Goal: Task Accomplishment & Management: Manage account settings

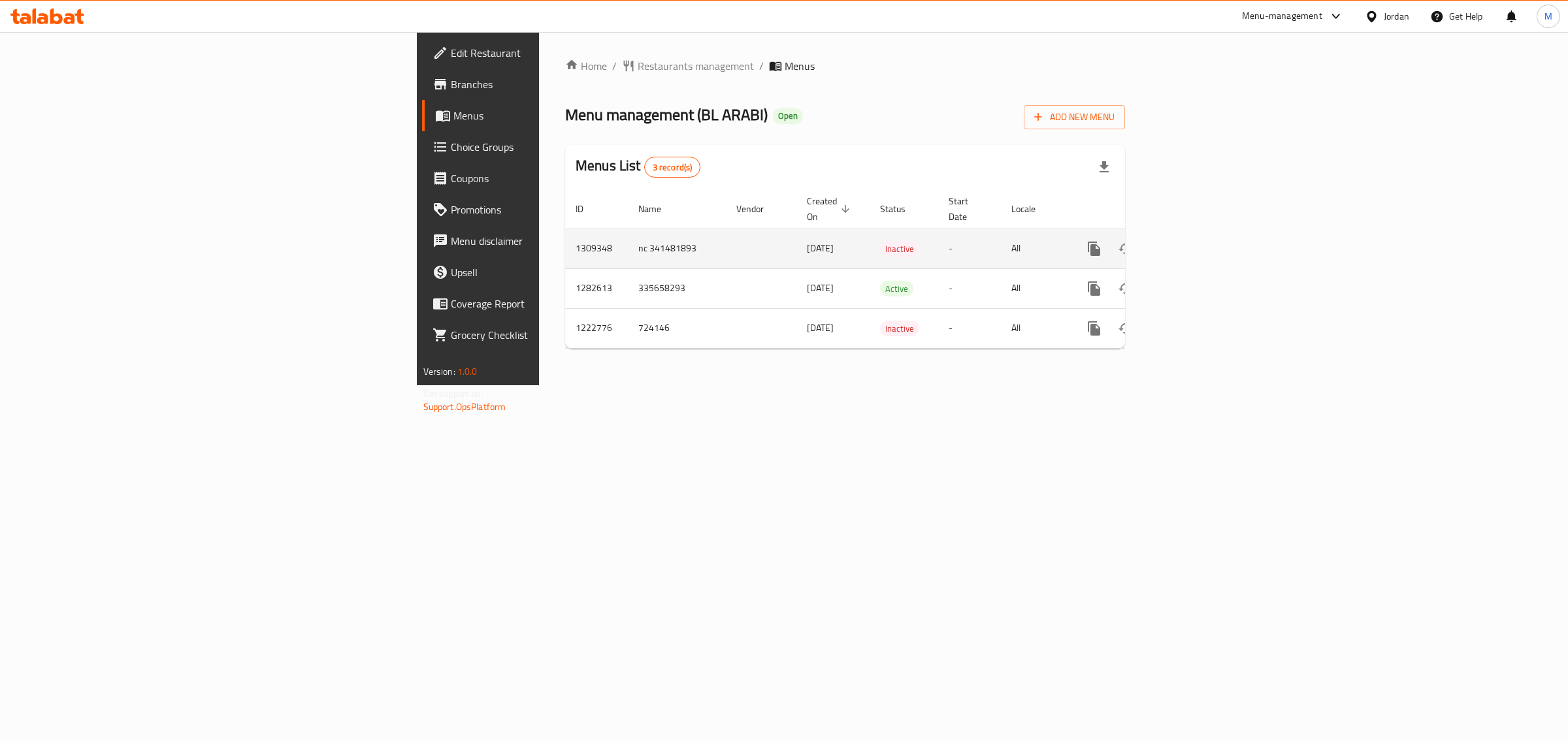
click at [628, 233] on td "nc 341481893" at bounding box center [677, 248] width 98 height 40
copy td "nc 341481893"
click at [1197, 241] on icon "enhanced table" at bounding box center [1188, 248] width 16 height 16
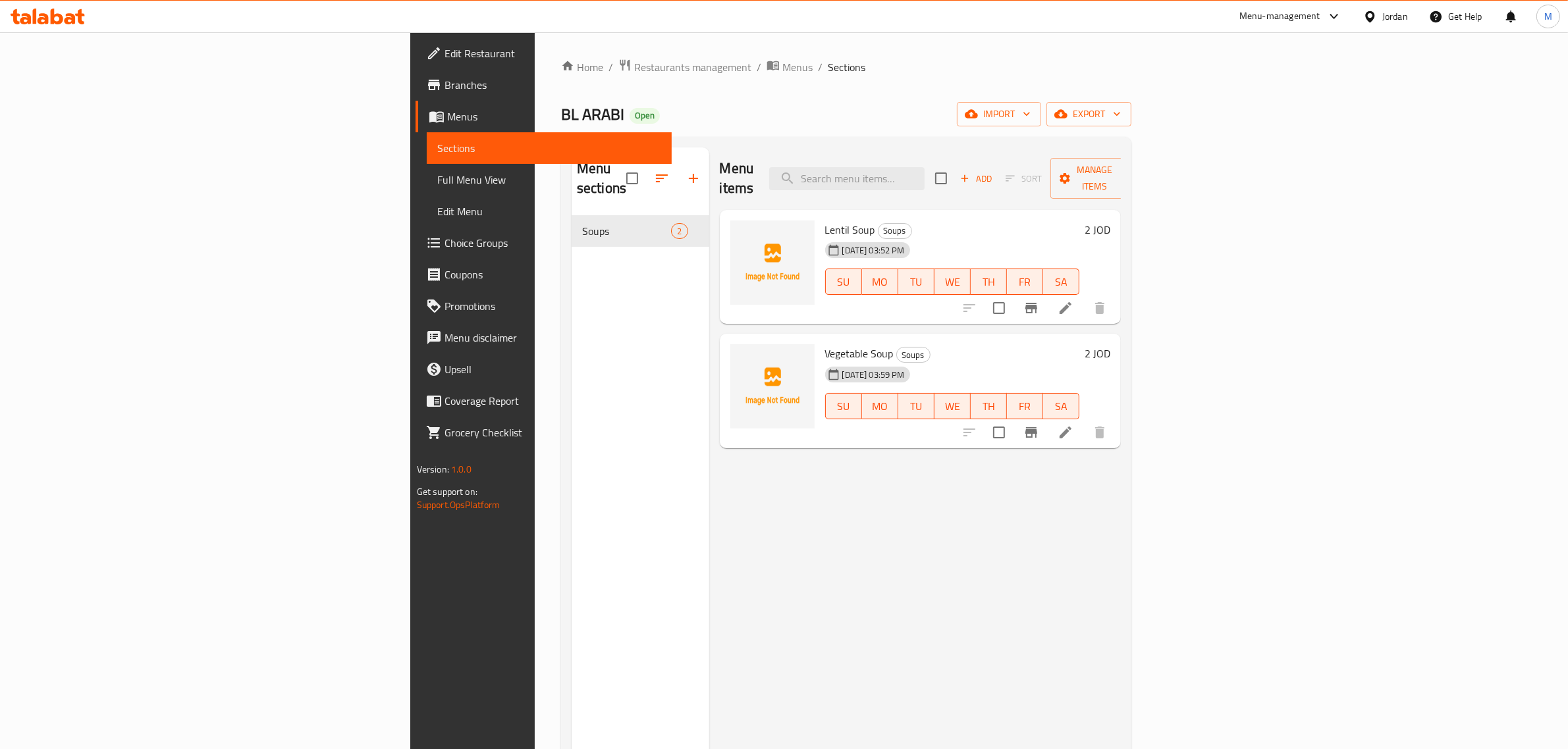
click at [572, 354] on div "Menu sections Soups 2" at bounding box center [640, 522] width 137 height 749
click at [572, 324] on div "Menu sections Soups 2" at bounding box center [640, 522] width 137 height 749
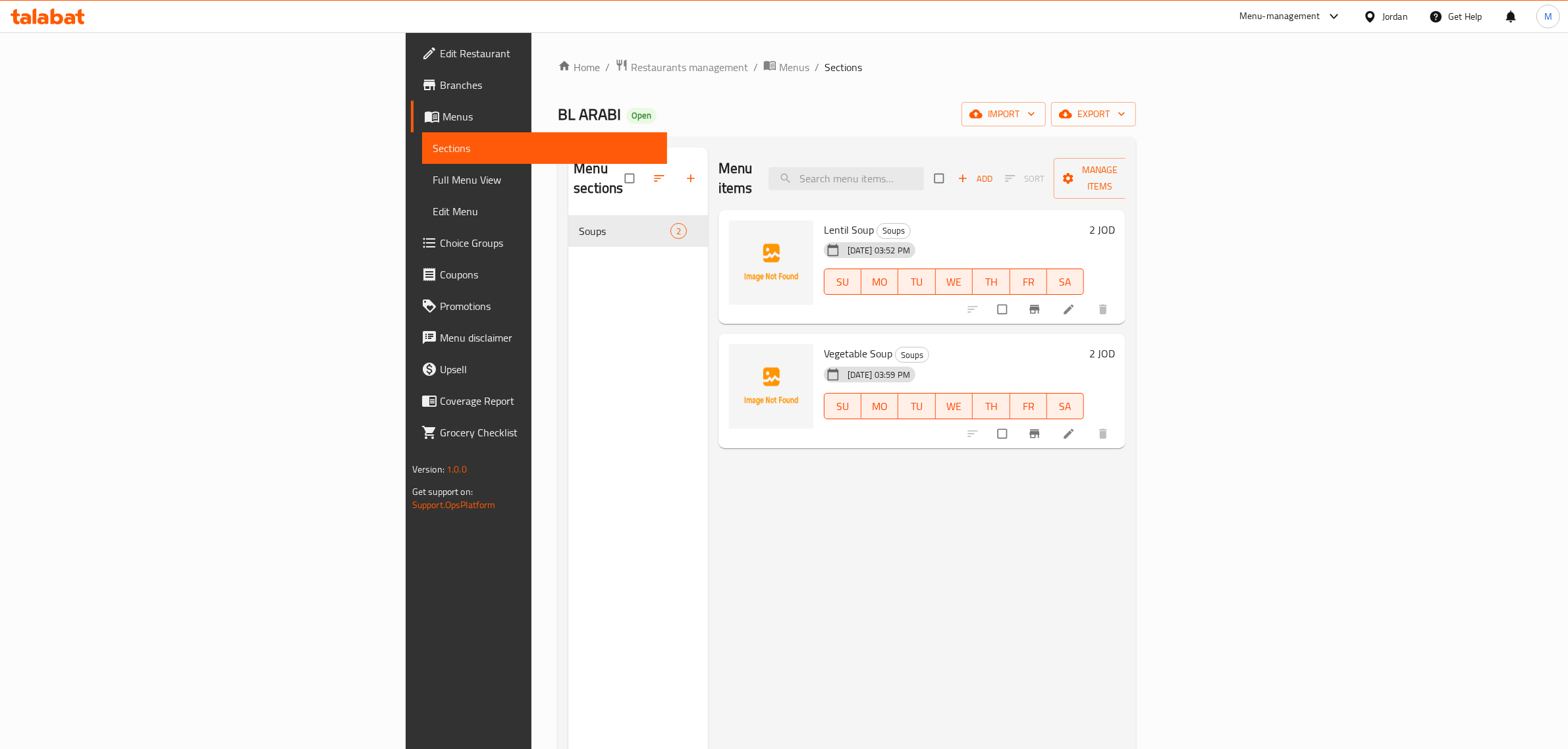
click at [433, 182] on span "Full Menu View" at bounding box center [545, 180] width 225 height 16
click at [440, 235] on span "Choice Groups" at bounding box center [548, 242] width 217 height 16
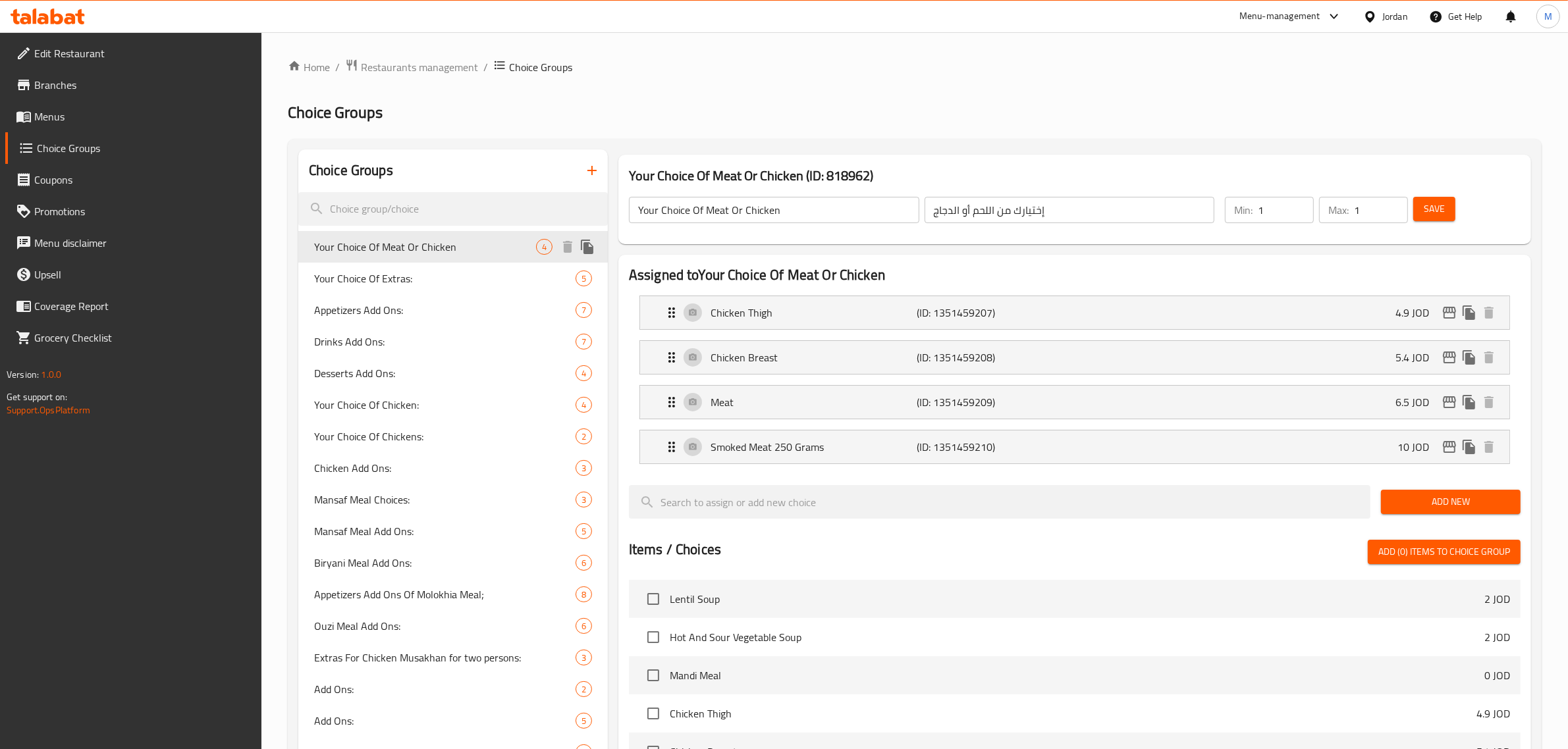
click at [427, 244] on span "Your Choice Of Meat Or Chicken" at bounding box center [425, 246] width 222 height 16
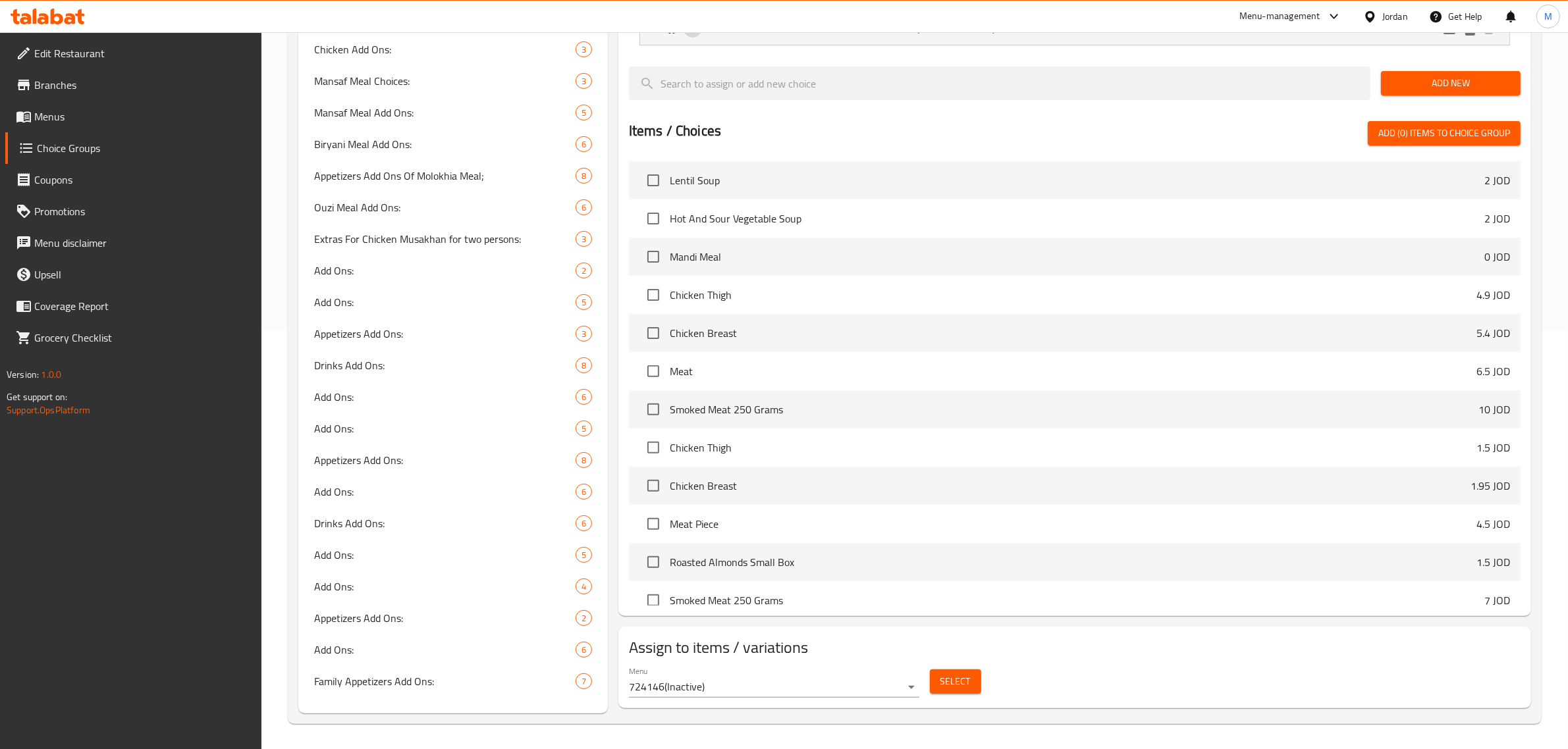
scroll to position [421, 0]
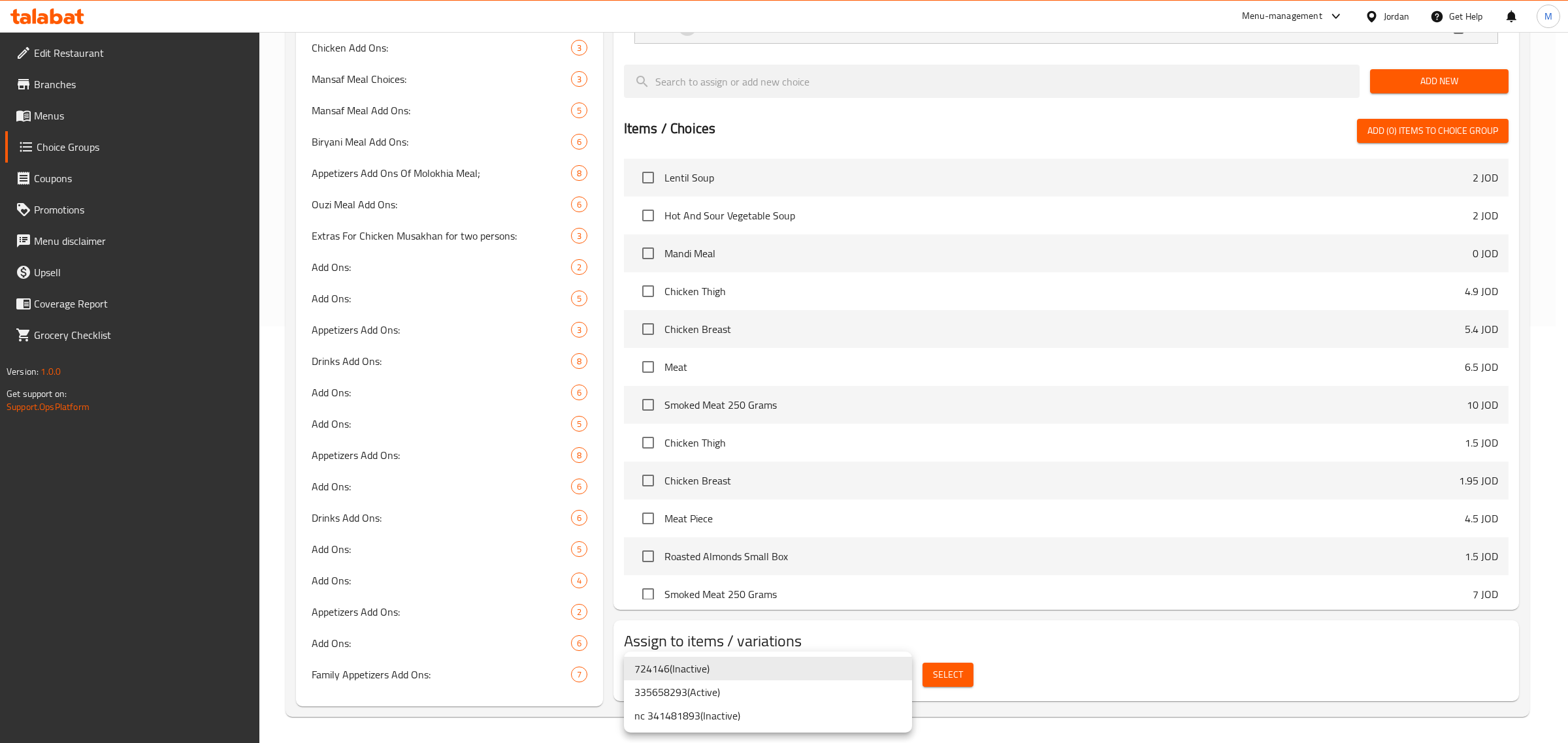
click at [699, 715] on li "nc 341481893 ( Inactive )" at bounding box center [768, 715] width 288 height 24
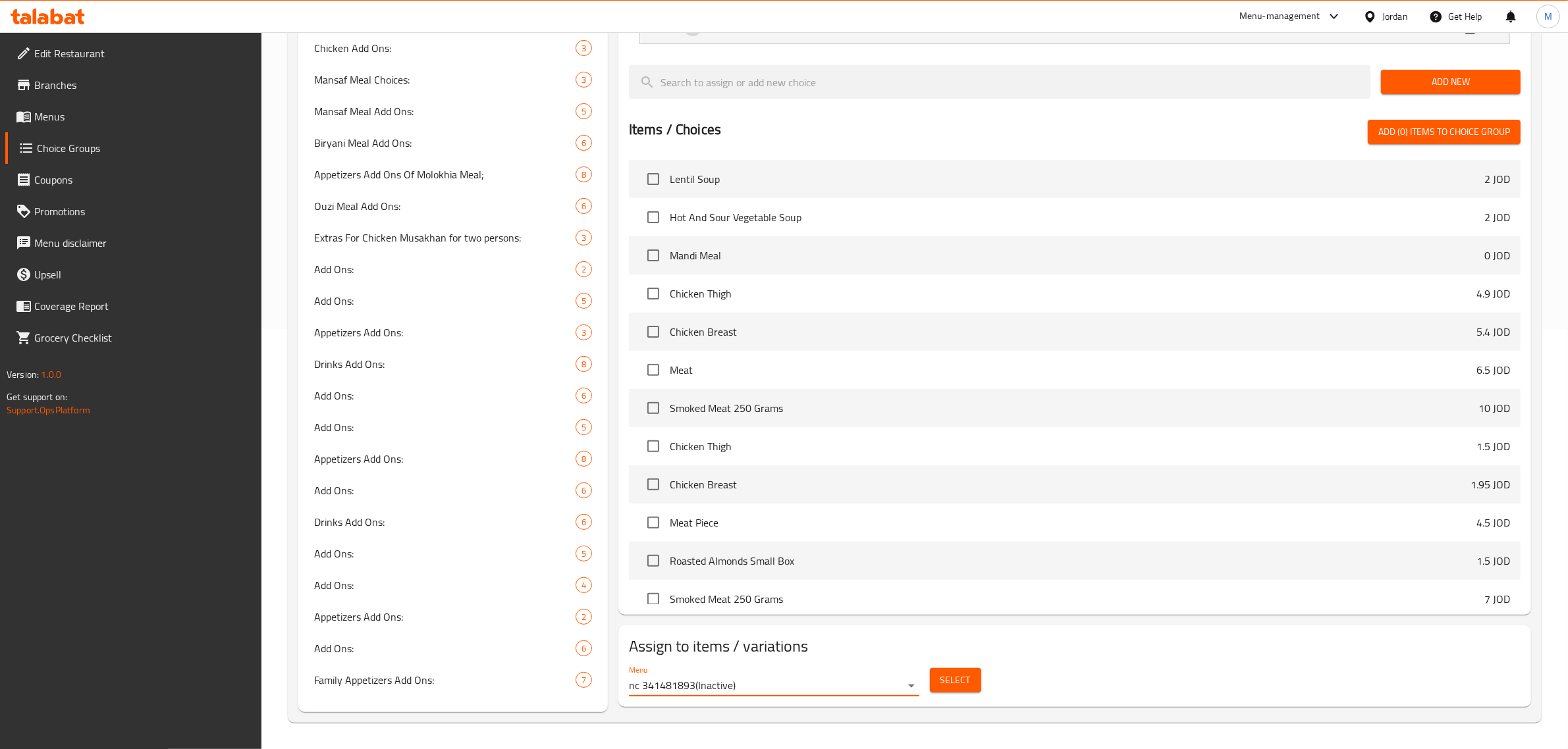
click at [700, 713] on div "Choice Groups Your Choice Of Meat Or Chicken 4 Your Choice Of Extras: 5 Appetiz…" at bounding box center [915, 221] width 1254 height 1004
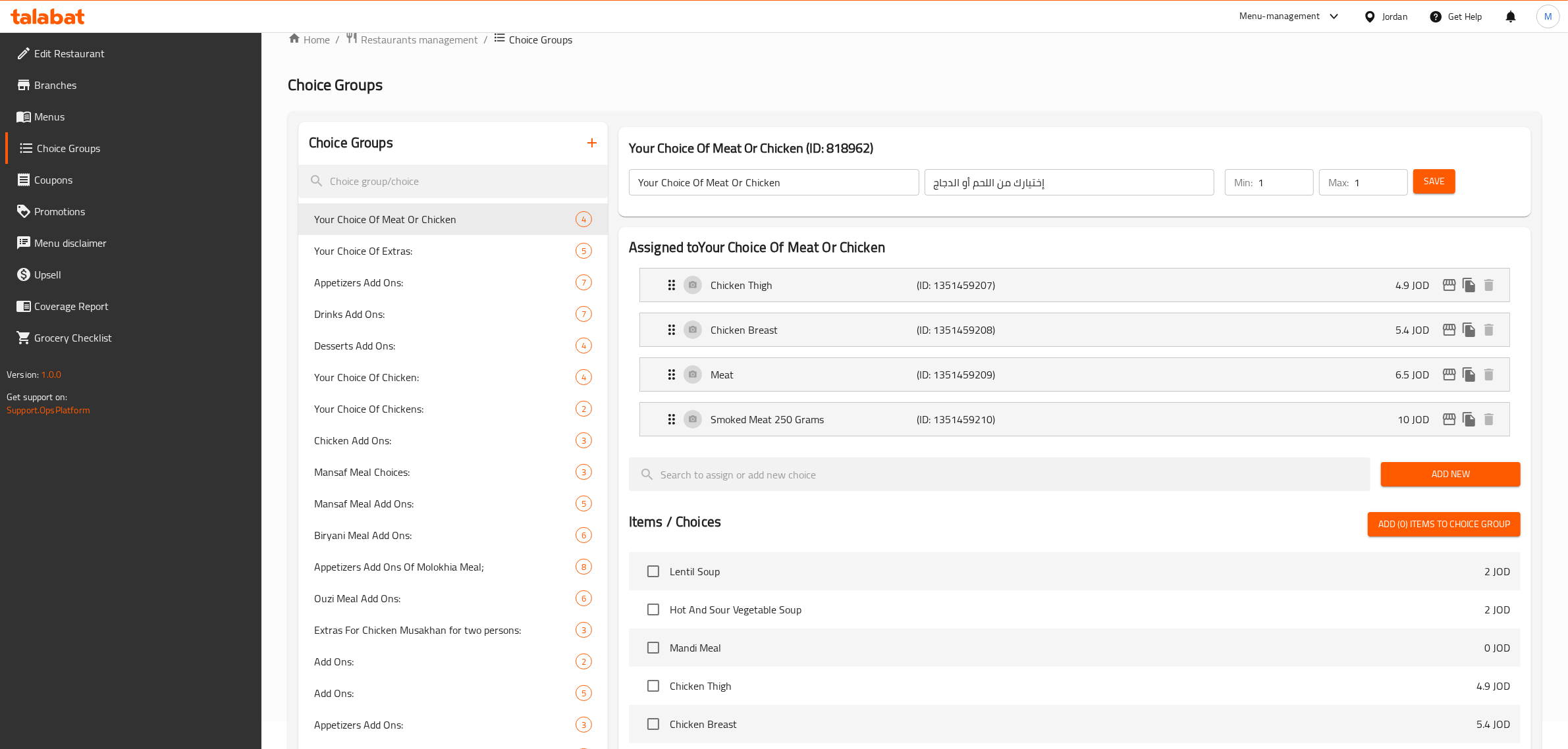
scroll to position [0, 0]
